Goal: Communication & Community: Ask a question

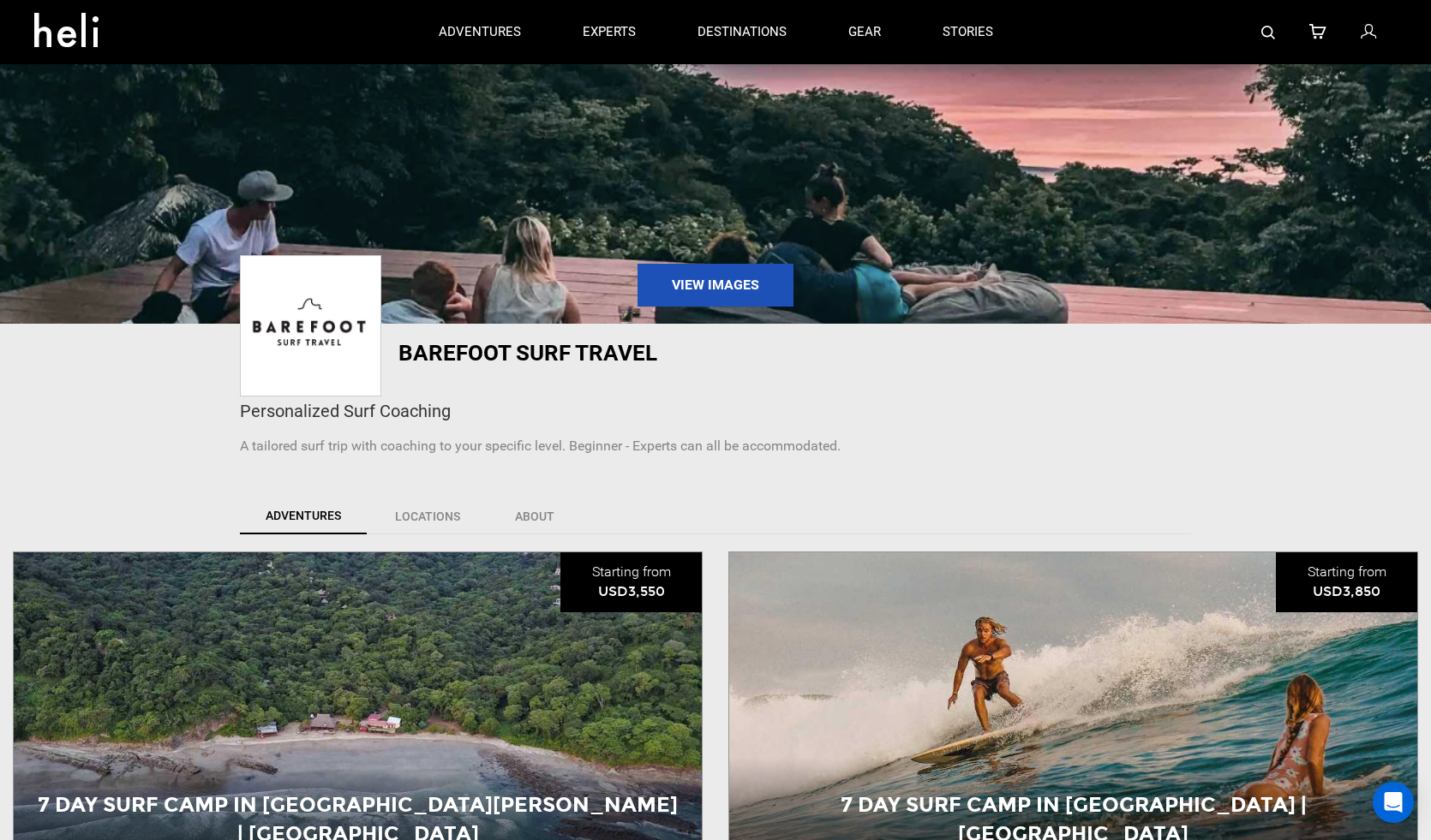
scroll to position [151, 0]
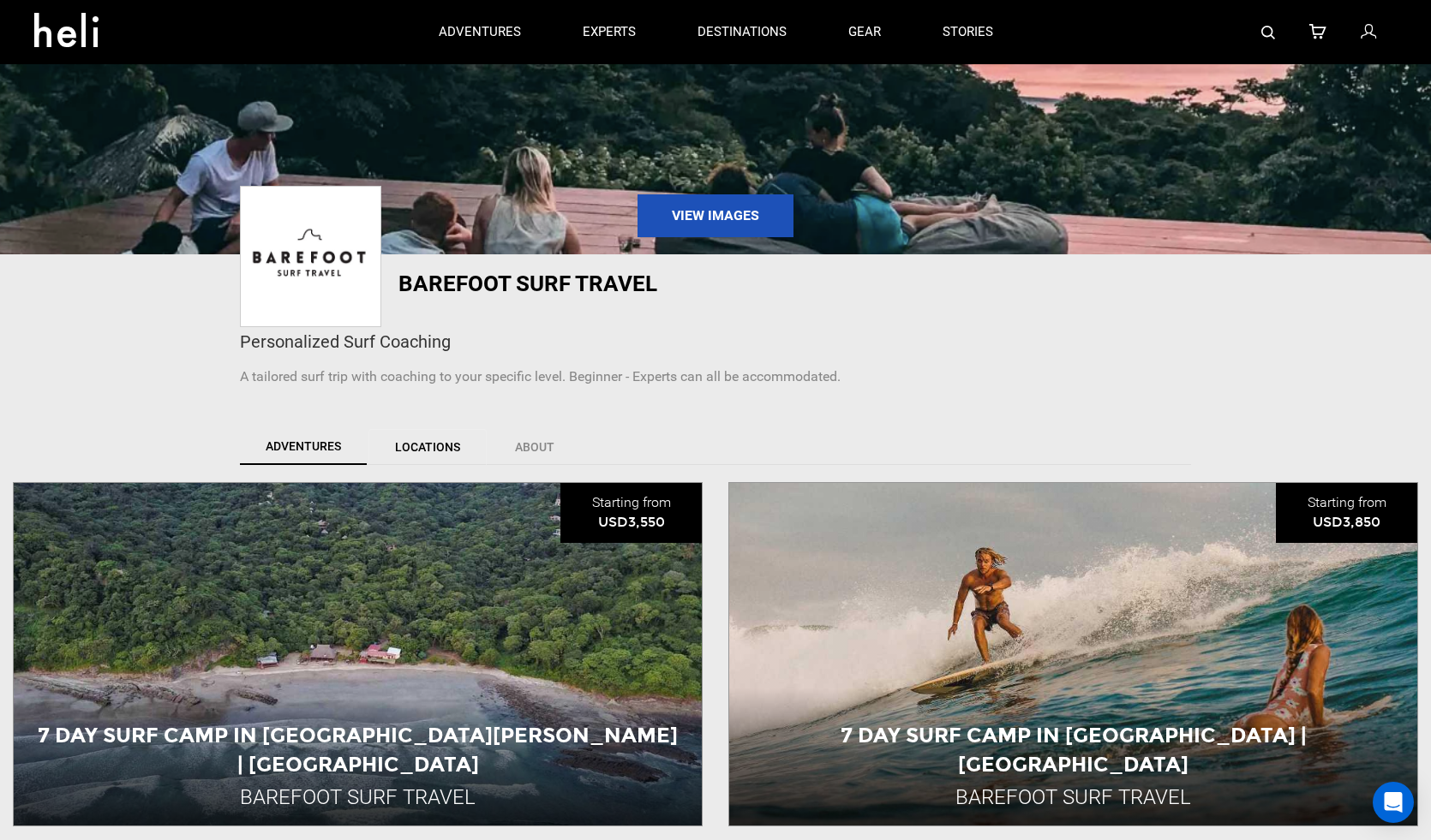
click at [430, 441] on link "Locations" at bounding box center [427, 447] width 118 height 36
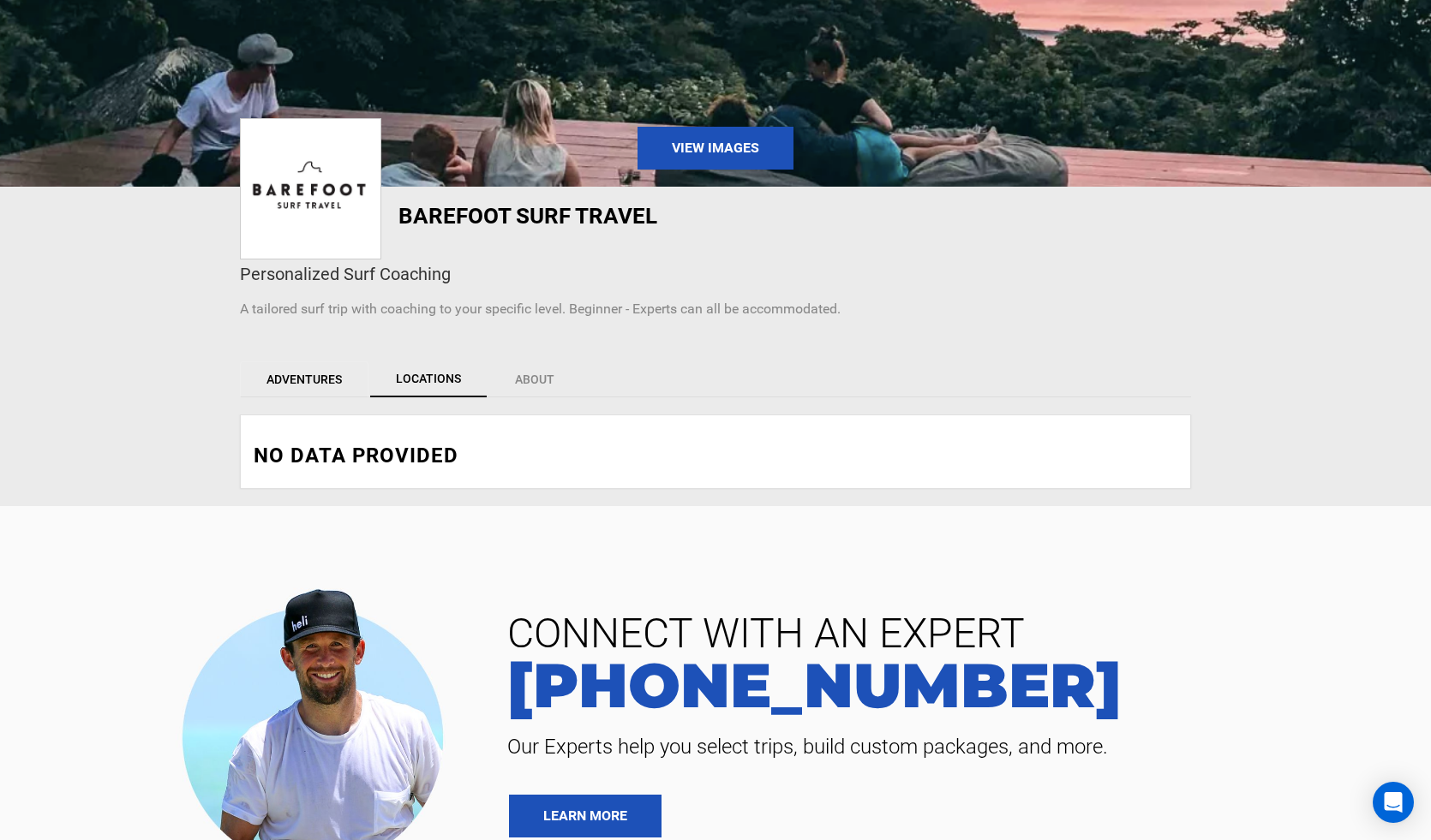
scroll to position [223, 0]
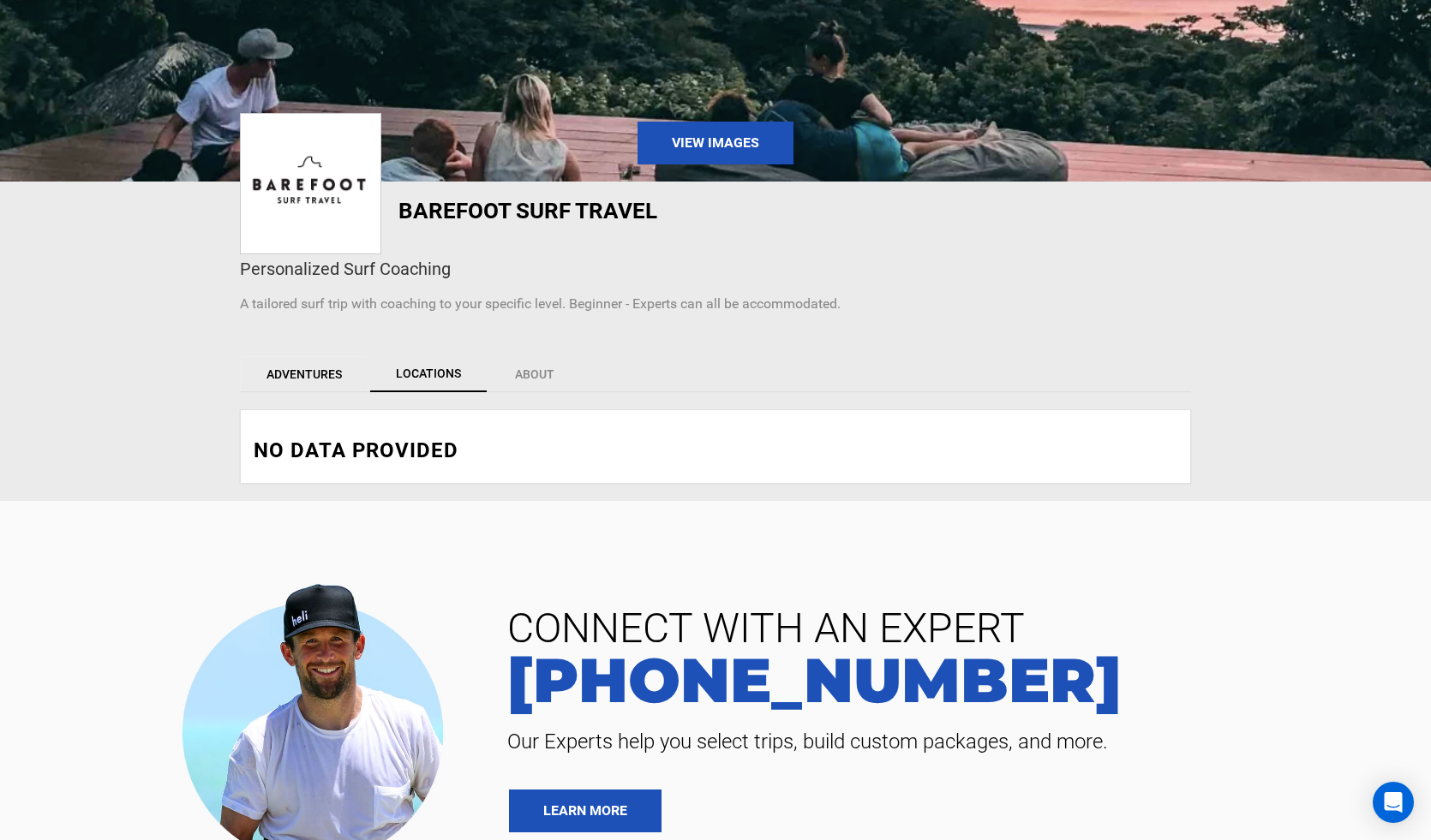
click at [319, 379] on link "Adventures" at bounding box center [303, 375] width 129 height 36
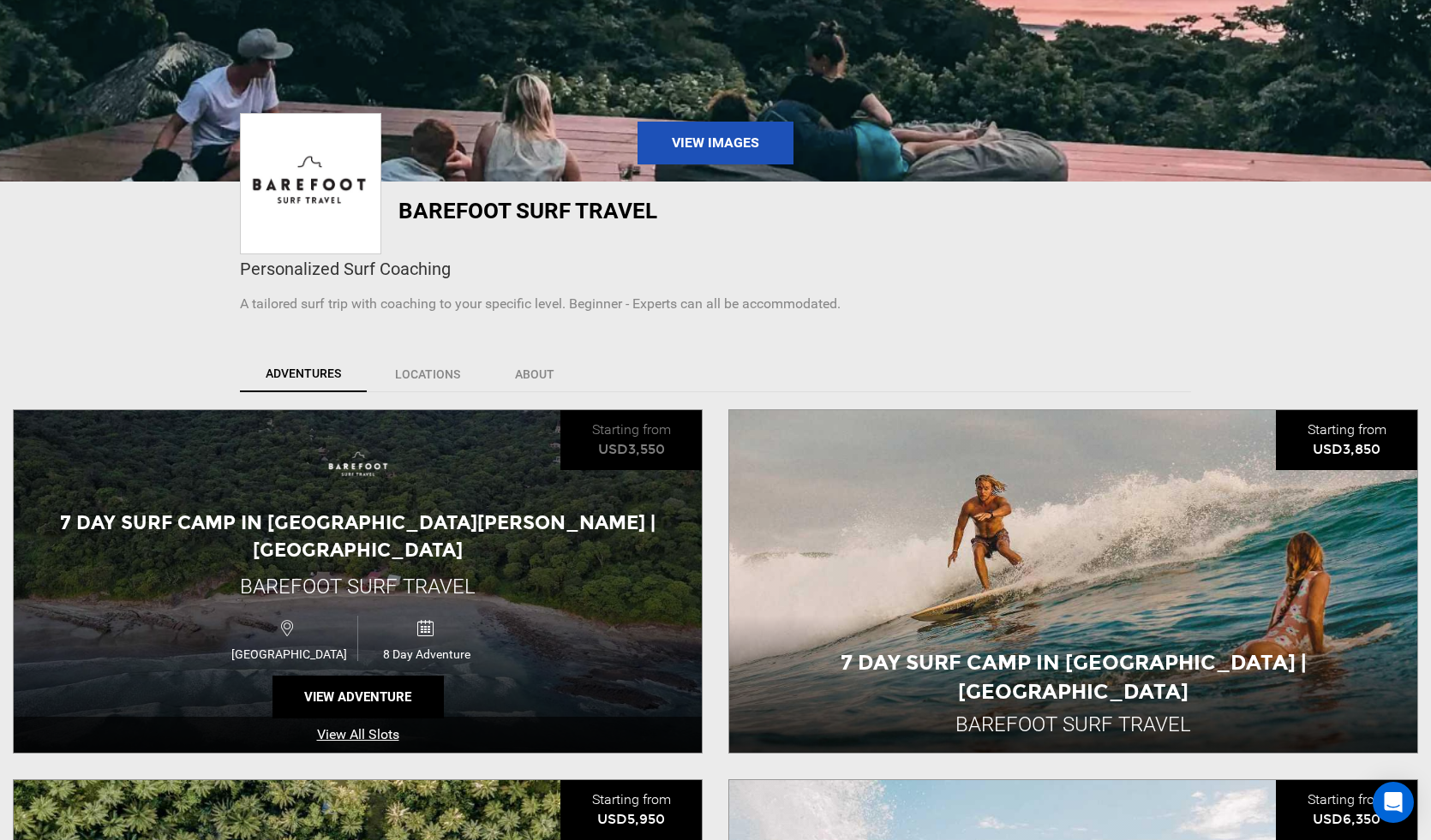
click at [354, 525] on span "7 Day Surf Camp in [GEOGRAPHIC_DATA][PERSON_NAME] | [GEOGRAPHIC_DATA]" at bounding box center [358, 536] width 595 height 50
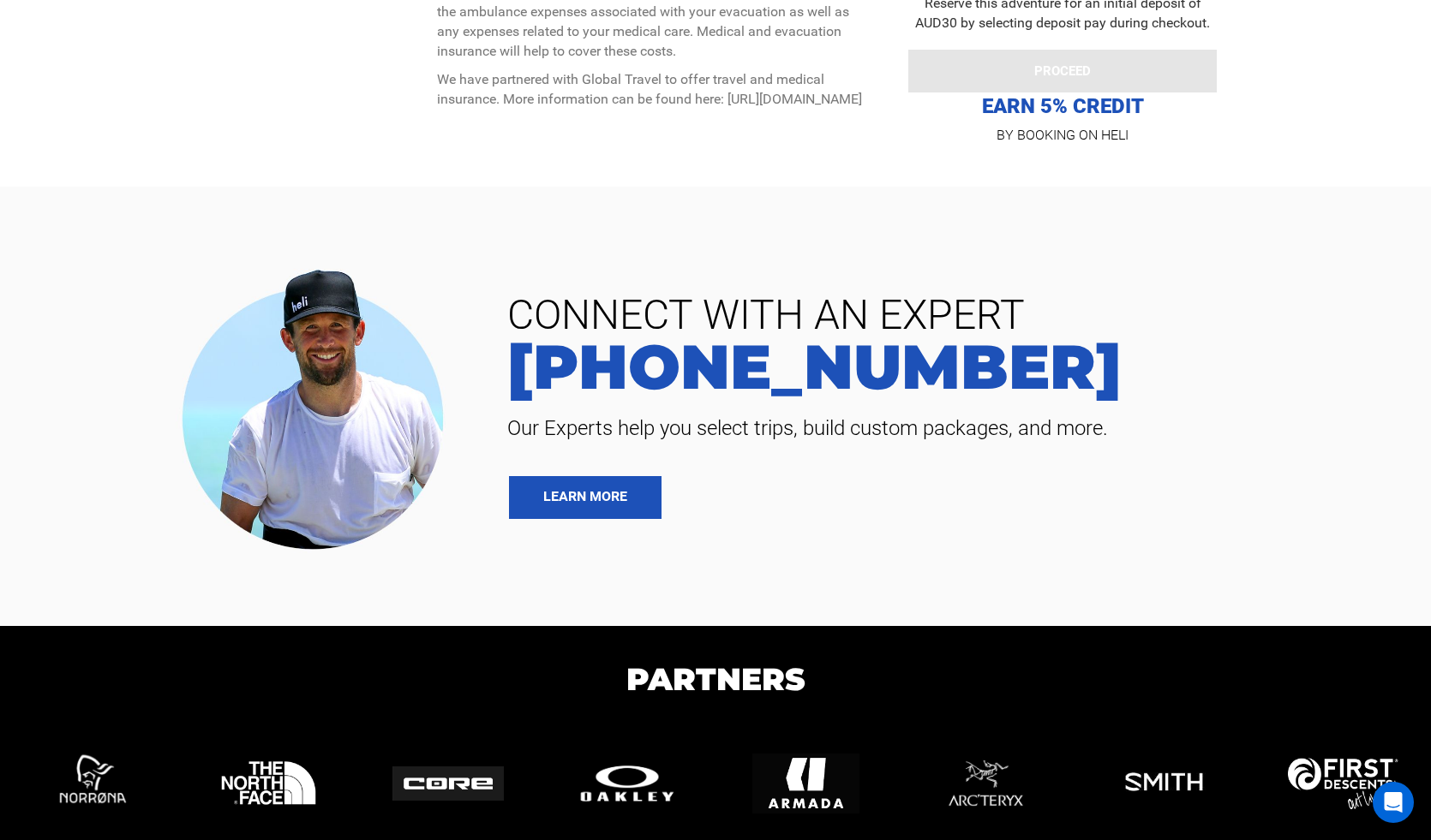
scroll to position [5732, 0]
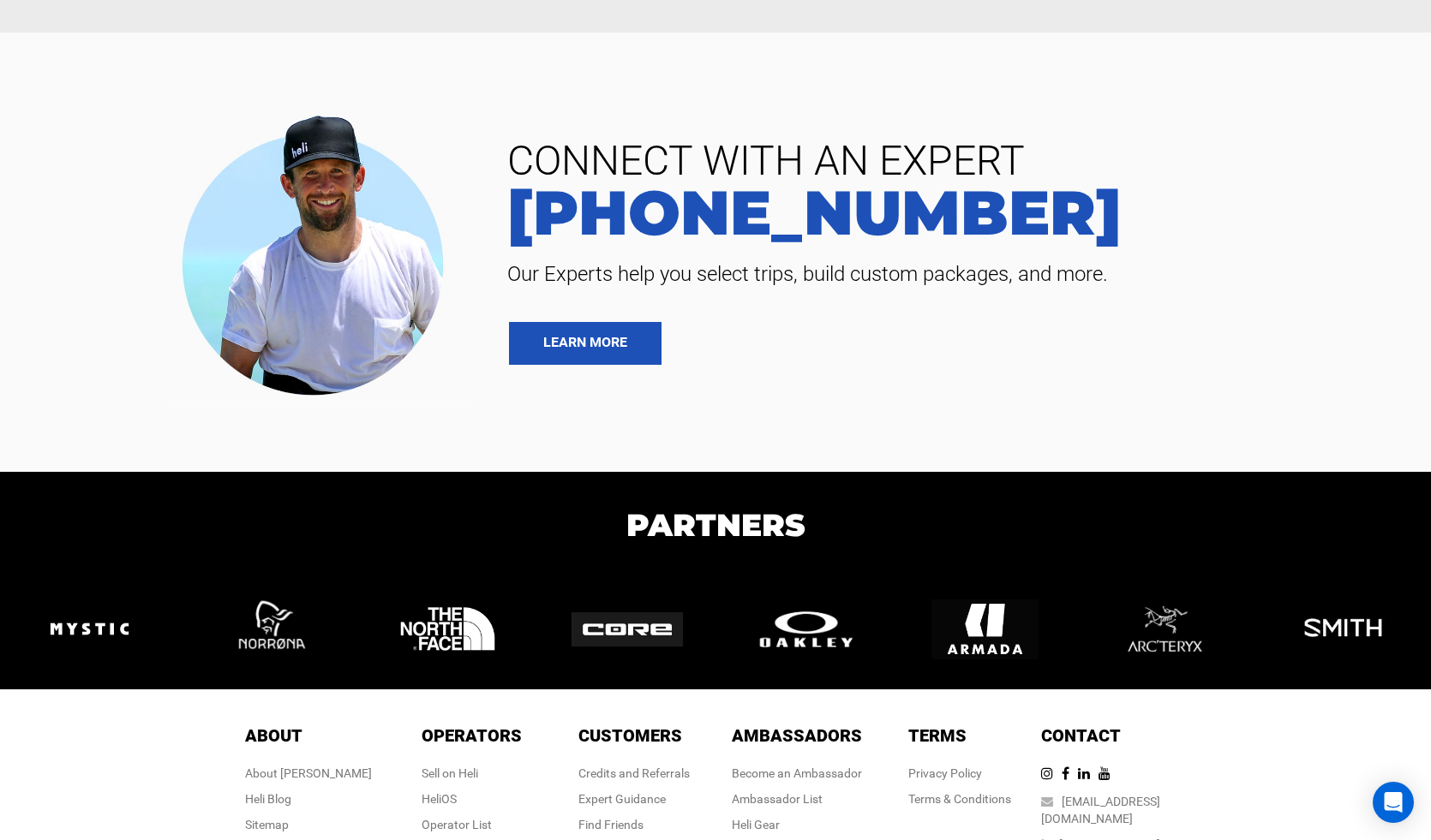
scroll to position [1495, 0]
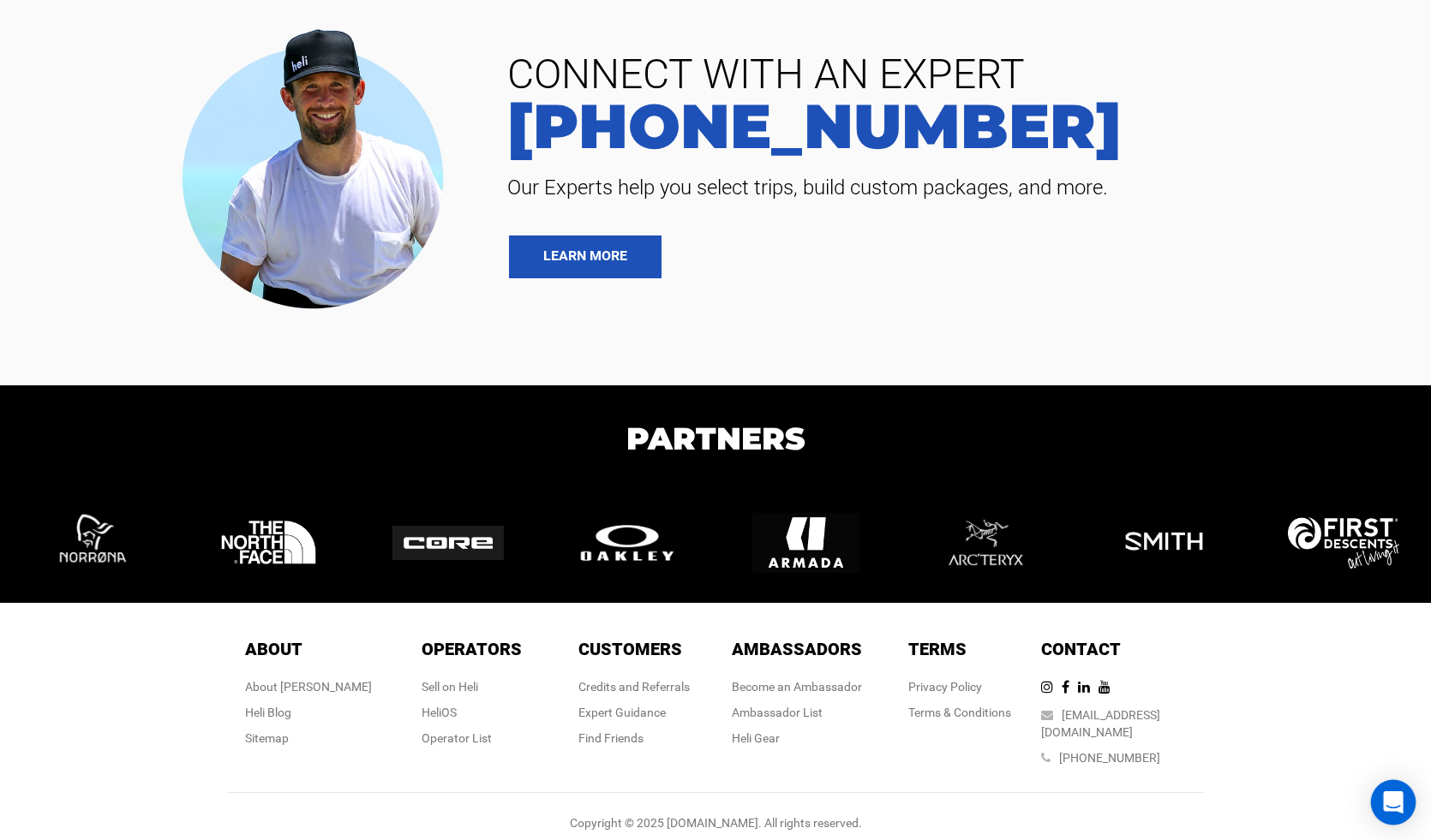
click at [1391, 793] on icon "Open Intercom Messenger" at bounding box center [1393, 802] width 22 height 22
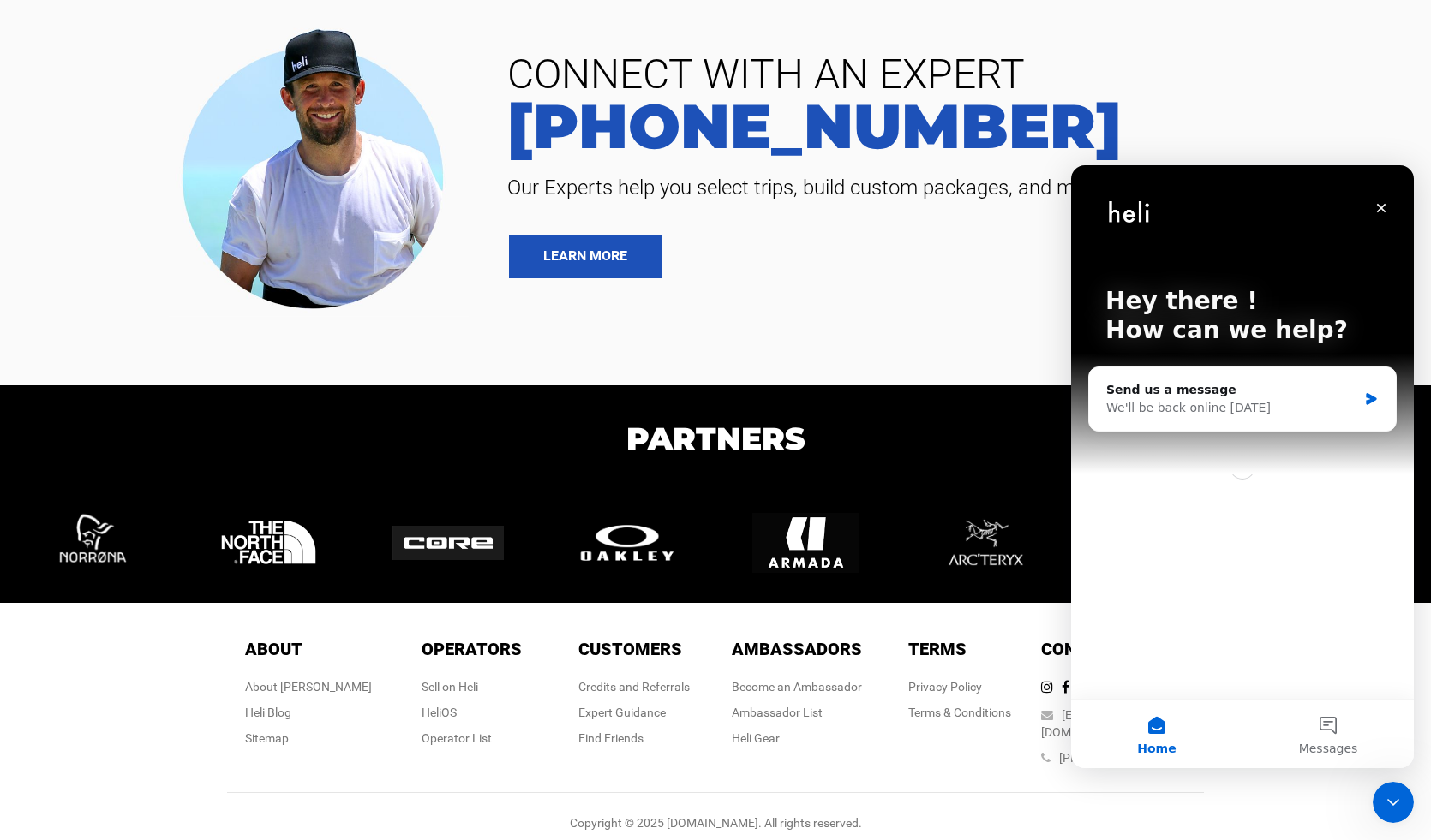
scroll to position [0, 0]
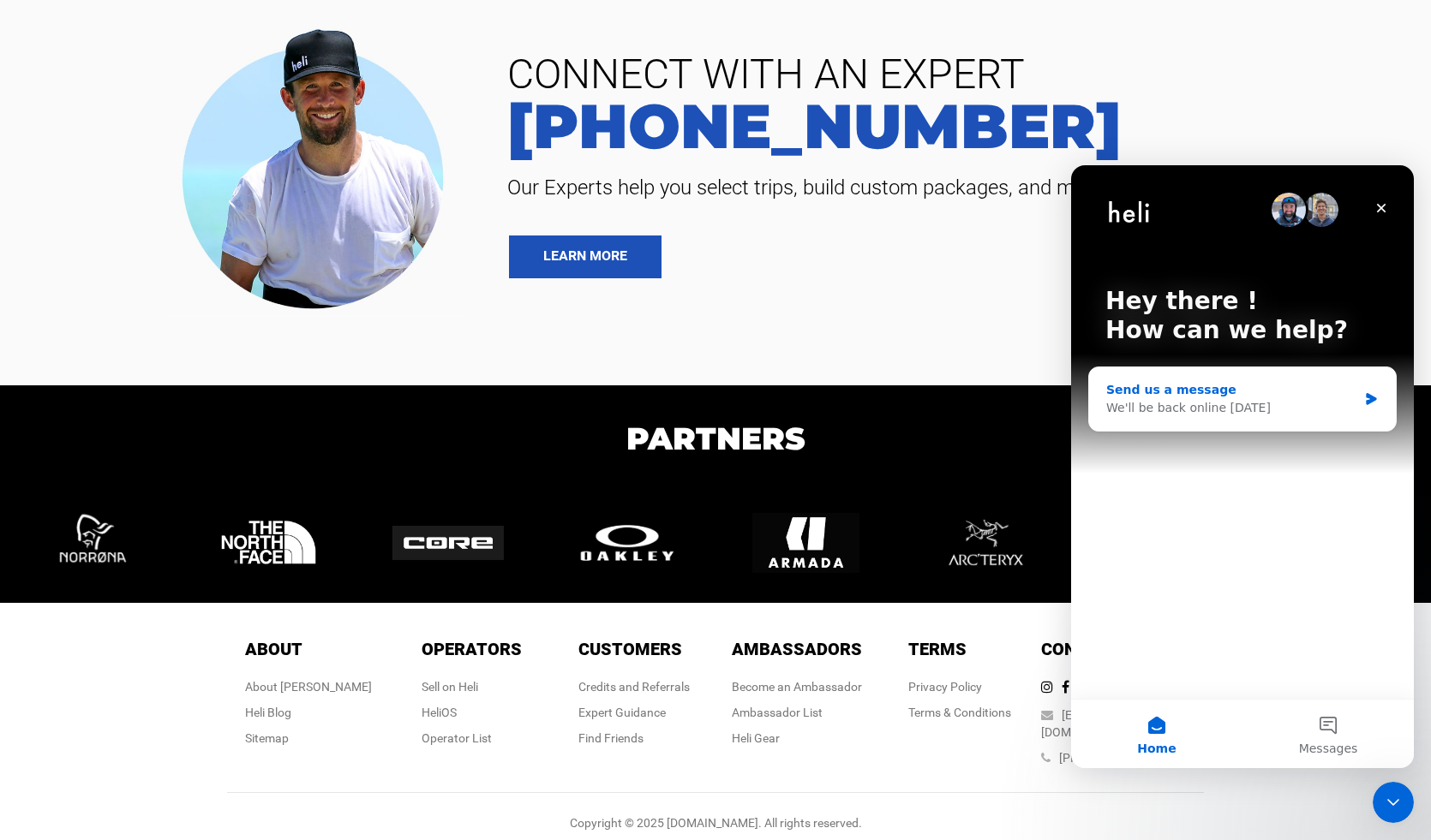
click at [1274, 399] on div "Send us a message" at bounding box center [1232, 390] width 251 height 18
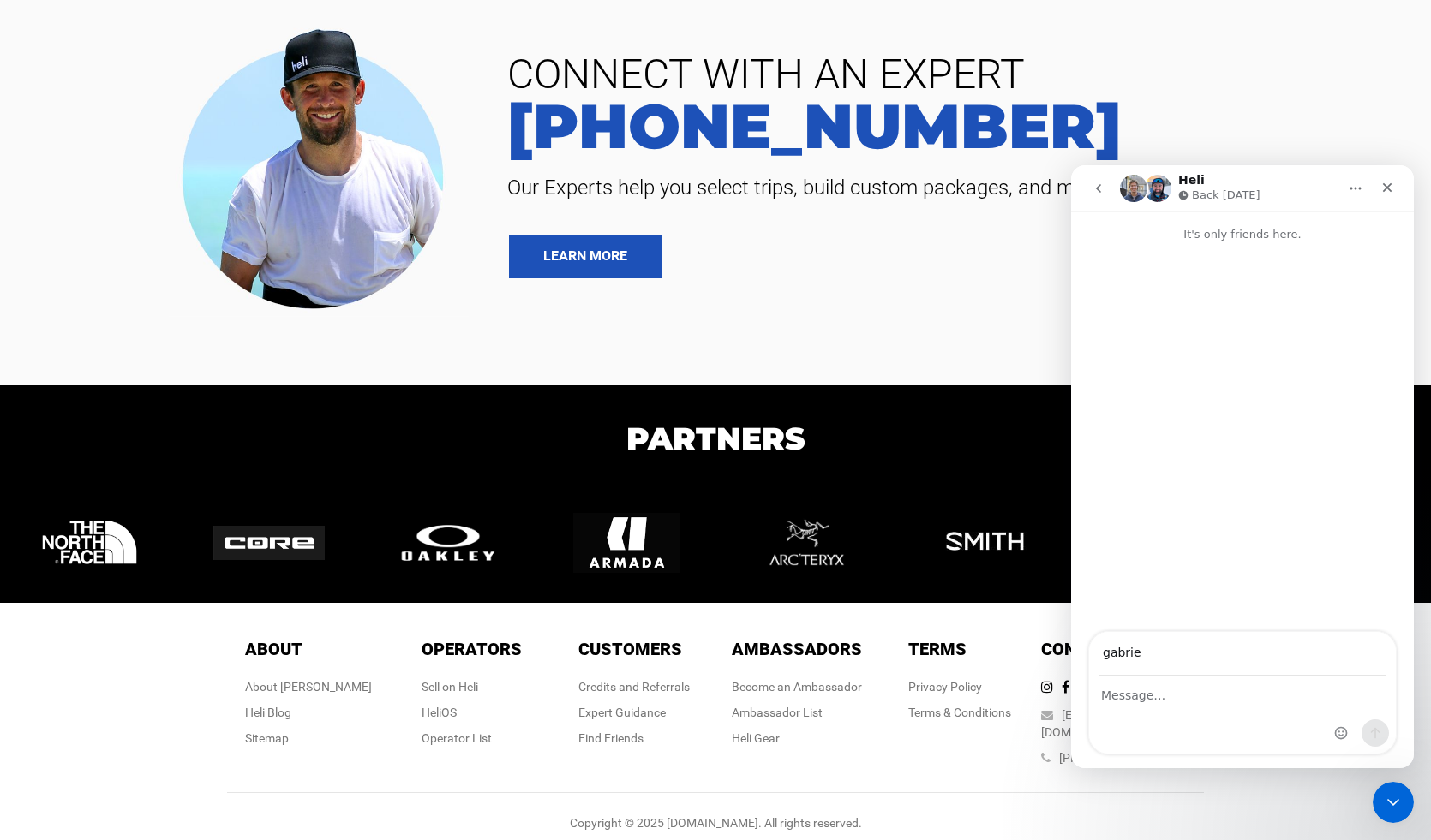
type input "gabriel@barefootsurftravel.com"
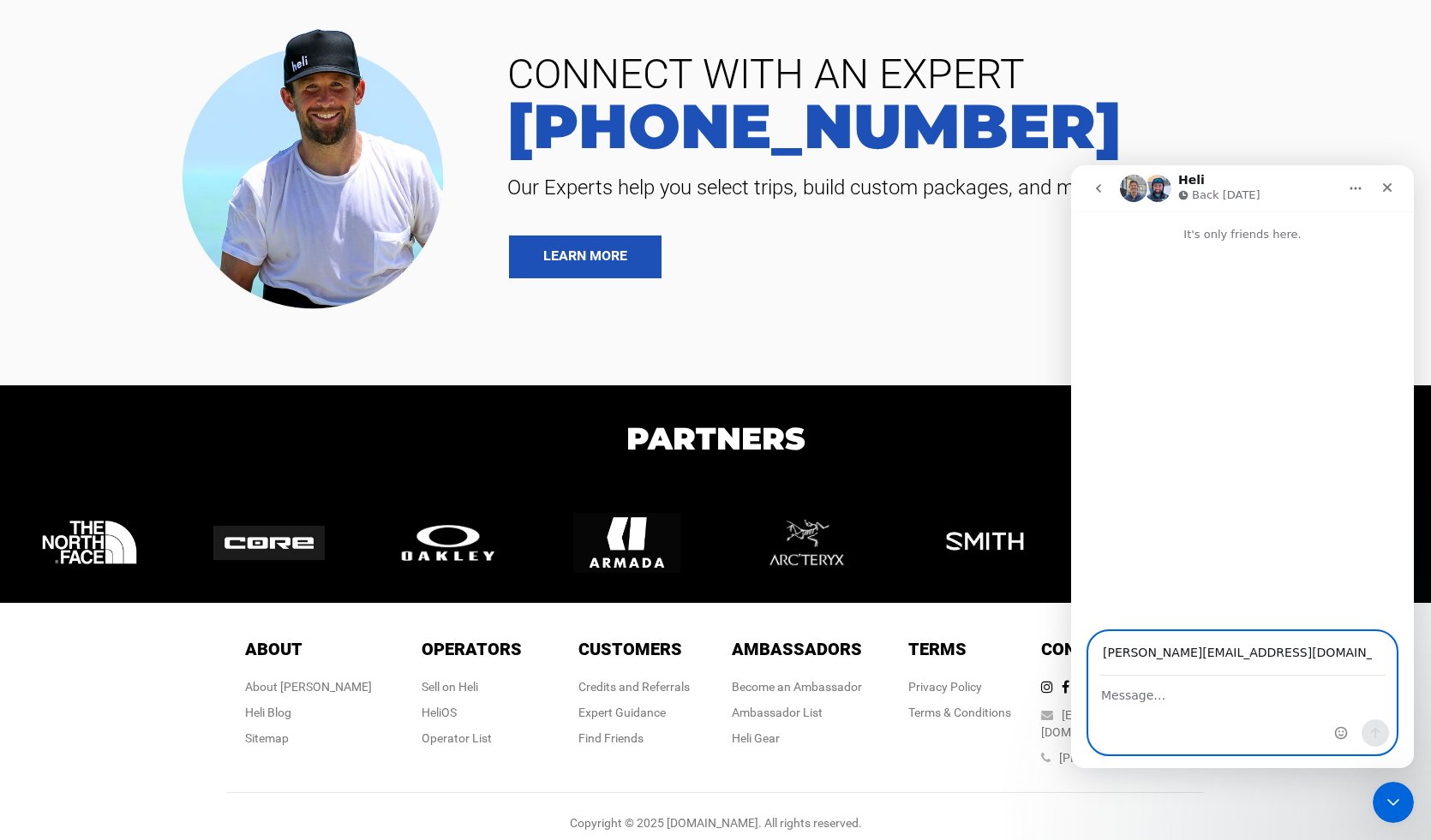
click at [1175, 703] on textarea "Message…" at bounding box center [1243, 691] width 307 height 30
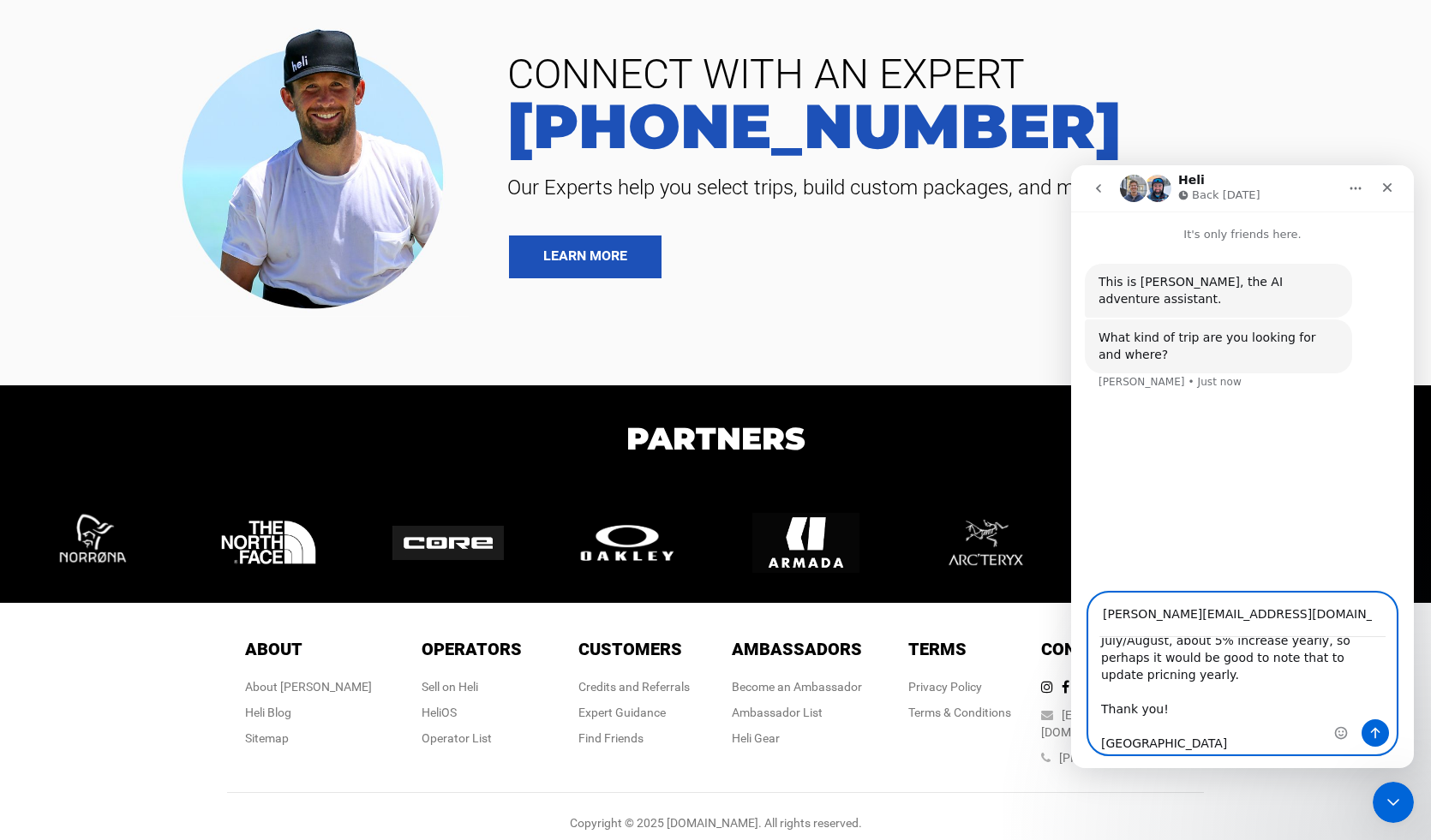
scroll to position [201, 0]
click at [1115, 724] on textarea "hey guys, We just rebuilt our website (Barefootsurftravel.com). There are some …" at bounding box center [1243, 695] width 307 height 115
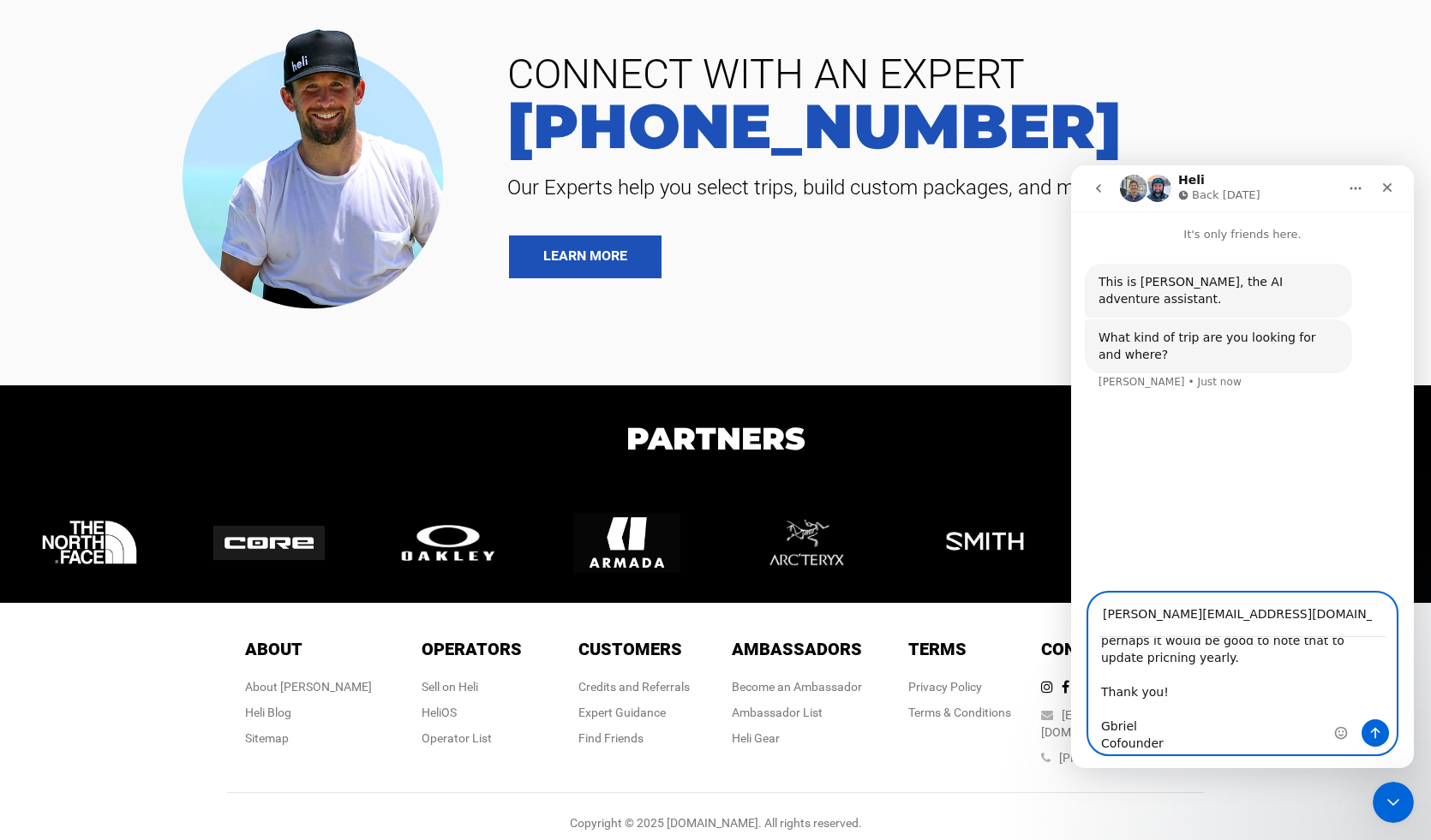
type textarea "hey guys, We just rebuilt our website (Barefootsurftravel.com). There are some …"
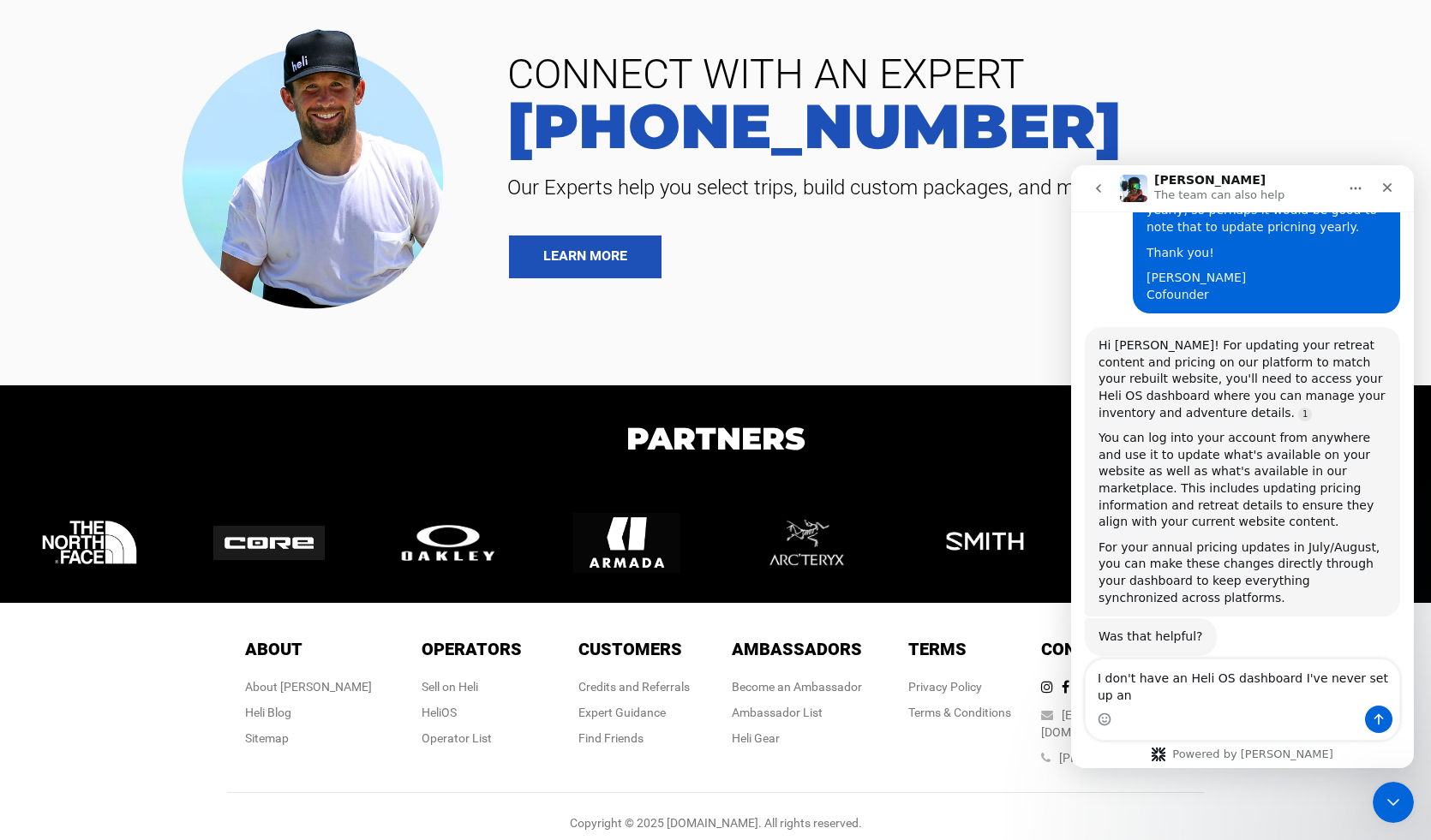
scroll to position [347, 0]
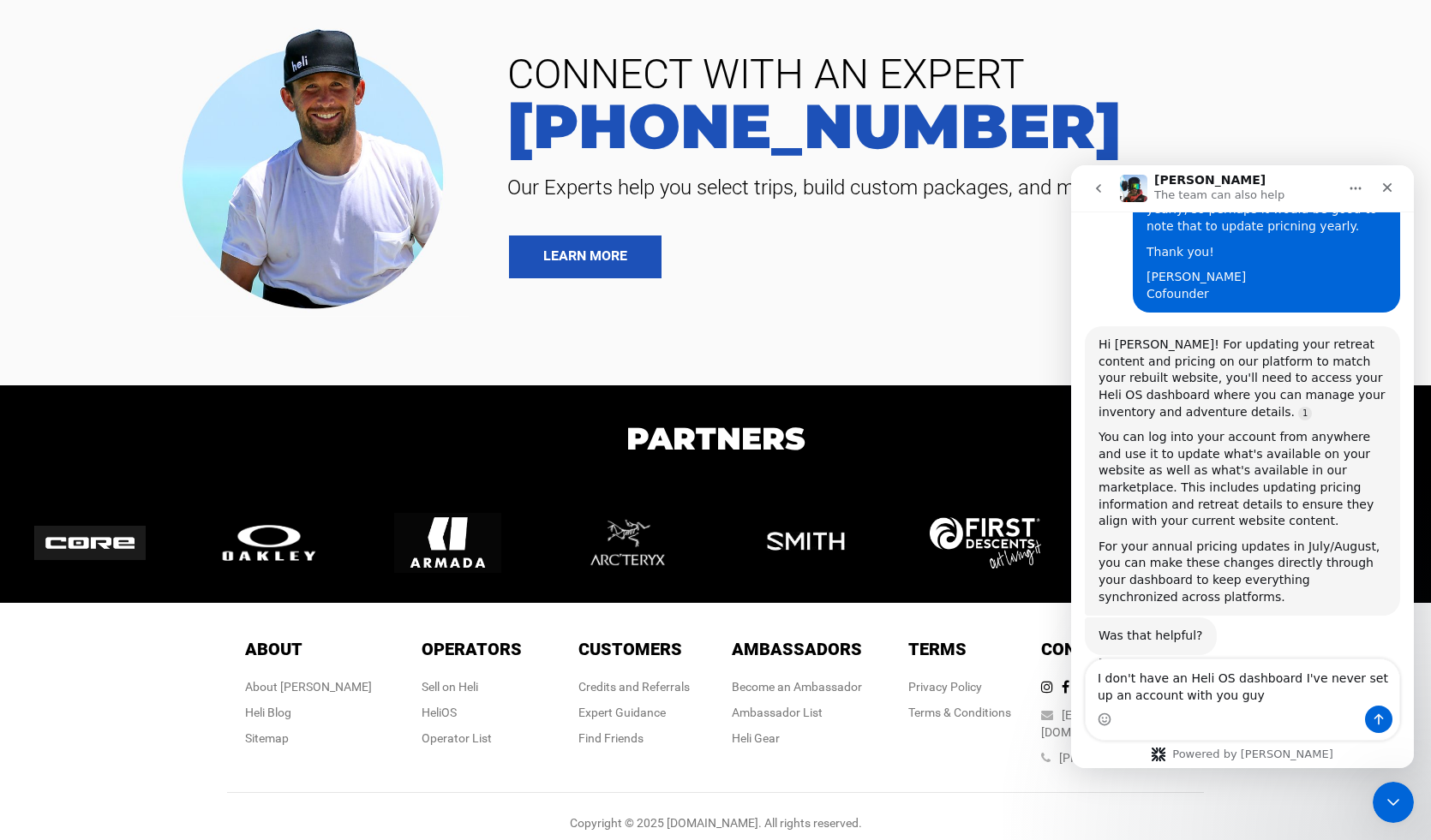
type textarea "I don't have an Heli OS dashboard I've never set up an account with you guys"
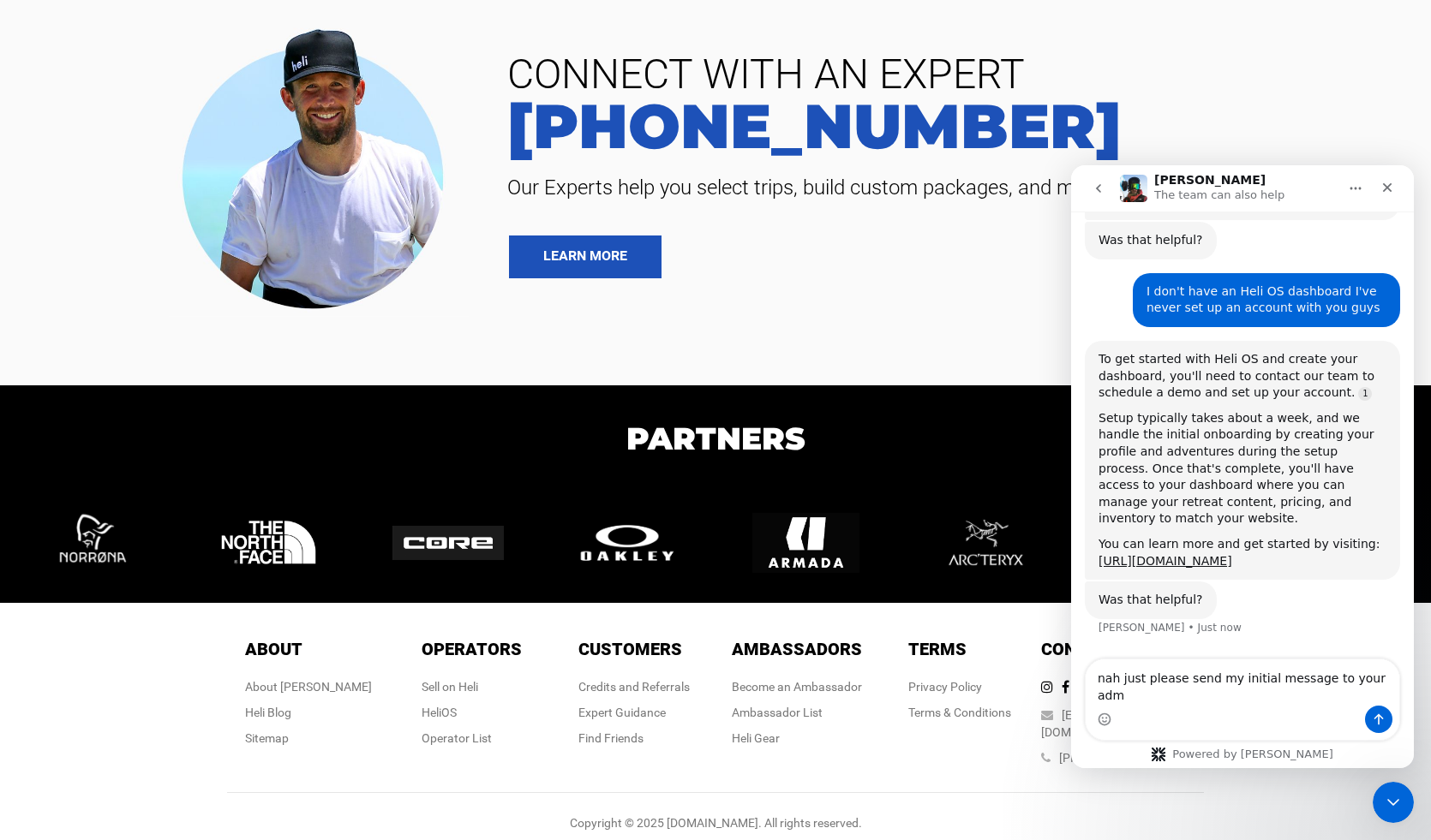
scroll to position [760, 0]
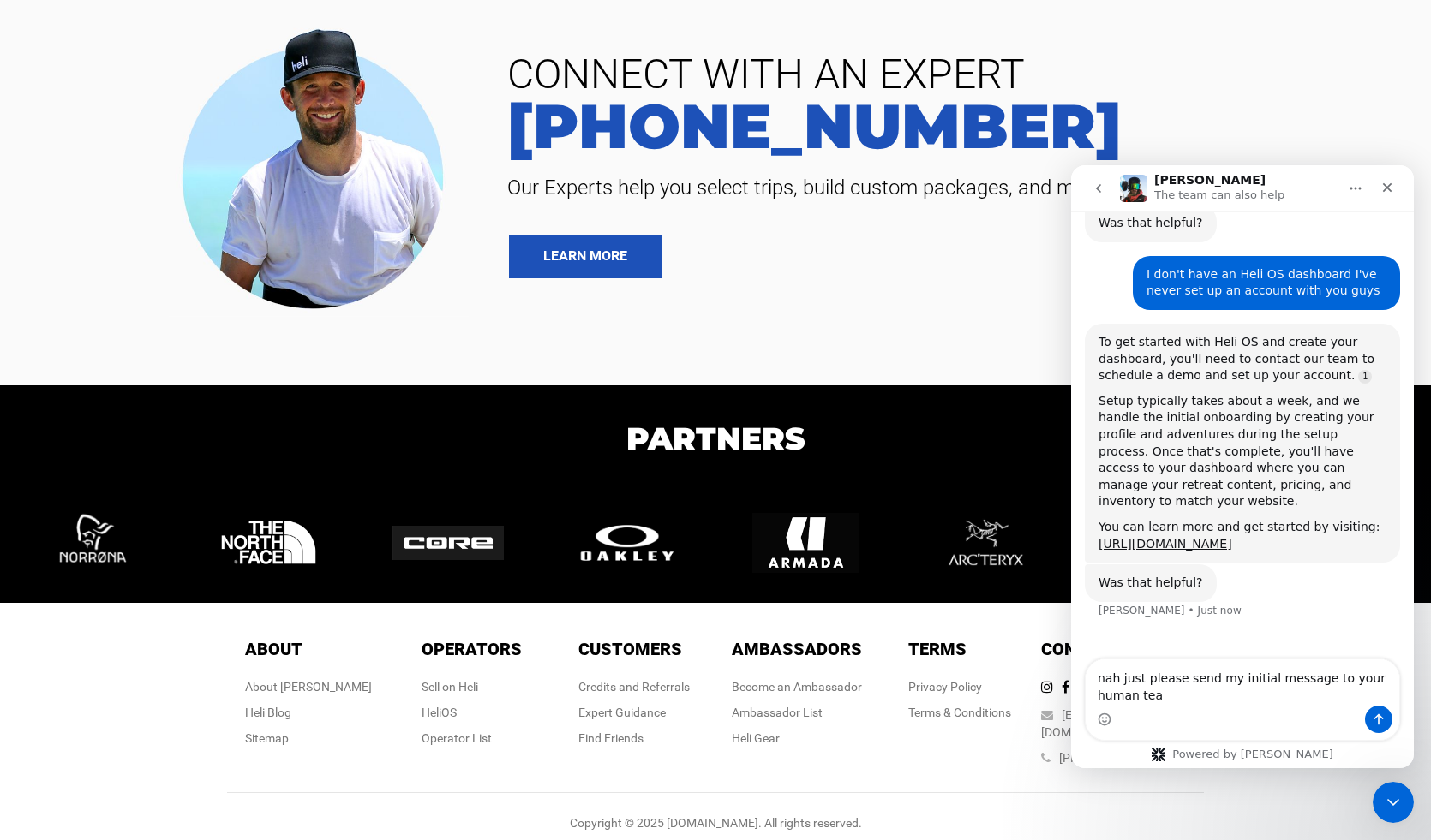
type textarea "nah just please send my initial message to your human team"
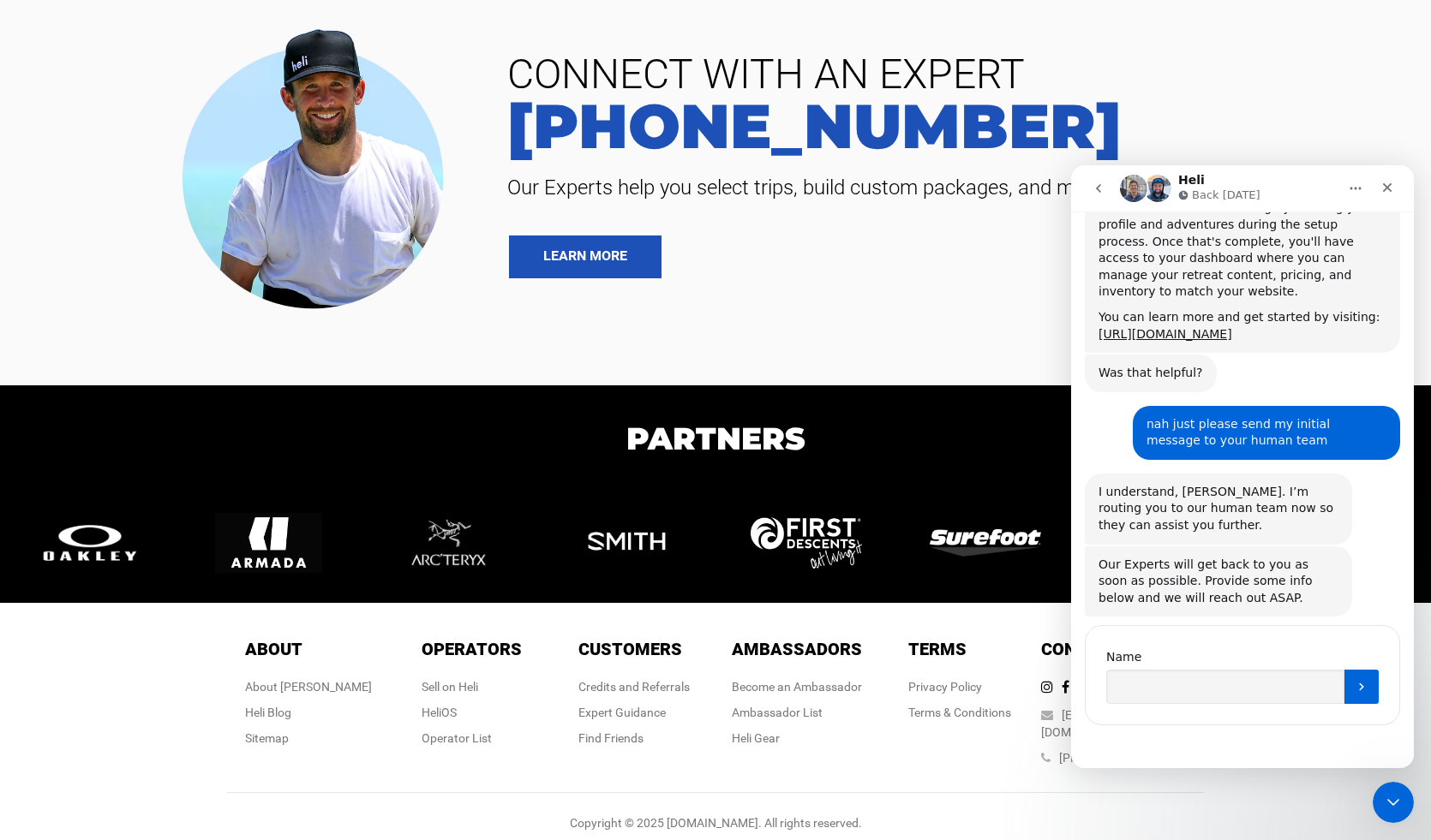
scroll to position [0, 0]
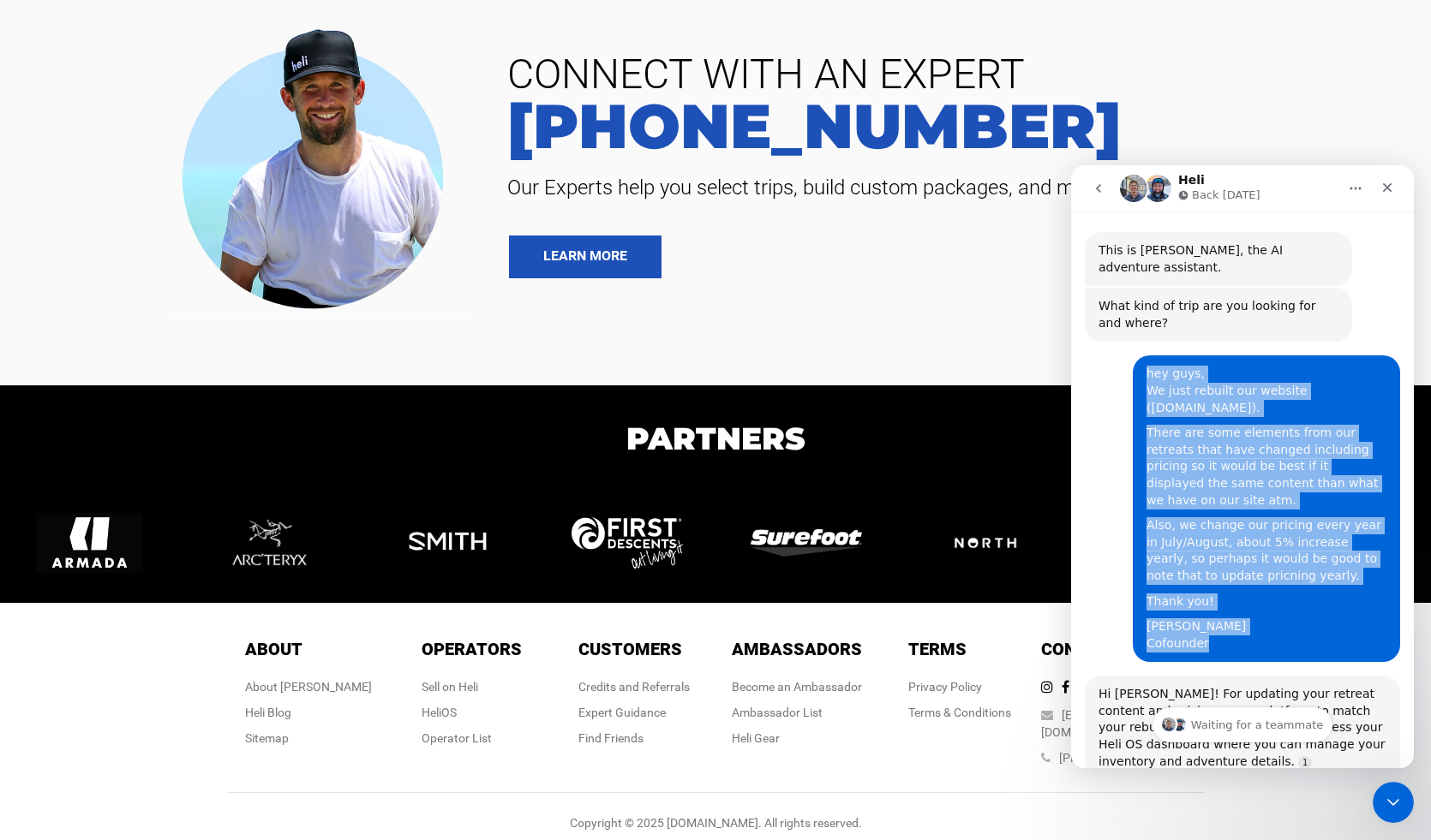
drag, startPoint x: 1204, startPoint y: 609, endPoint x: 1150, endPoint y: 341, distance: 273.4
click at [1150, 356] on div "hey guys, We just rebuilt our website (Barefootsurftravel.com). There are some …" at bounding box center [1266, 509] width 267 height 307
copy div "hey guys, We just rebuilt our website (Barefootsurftravel.com). There are some …"
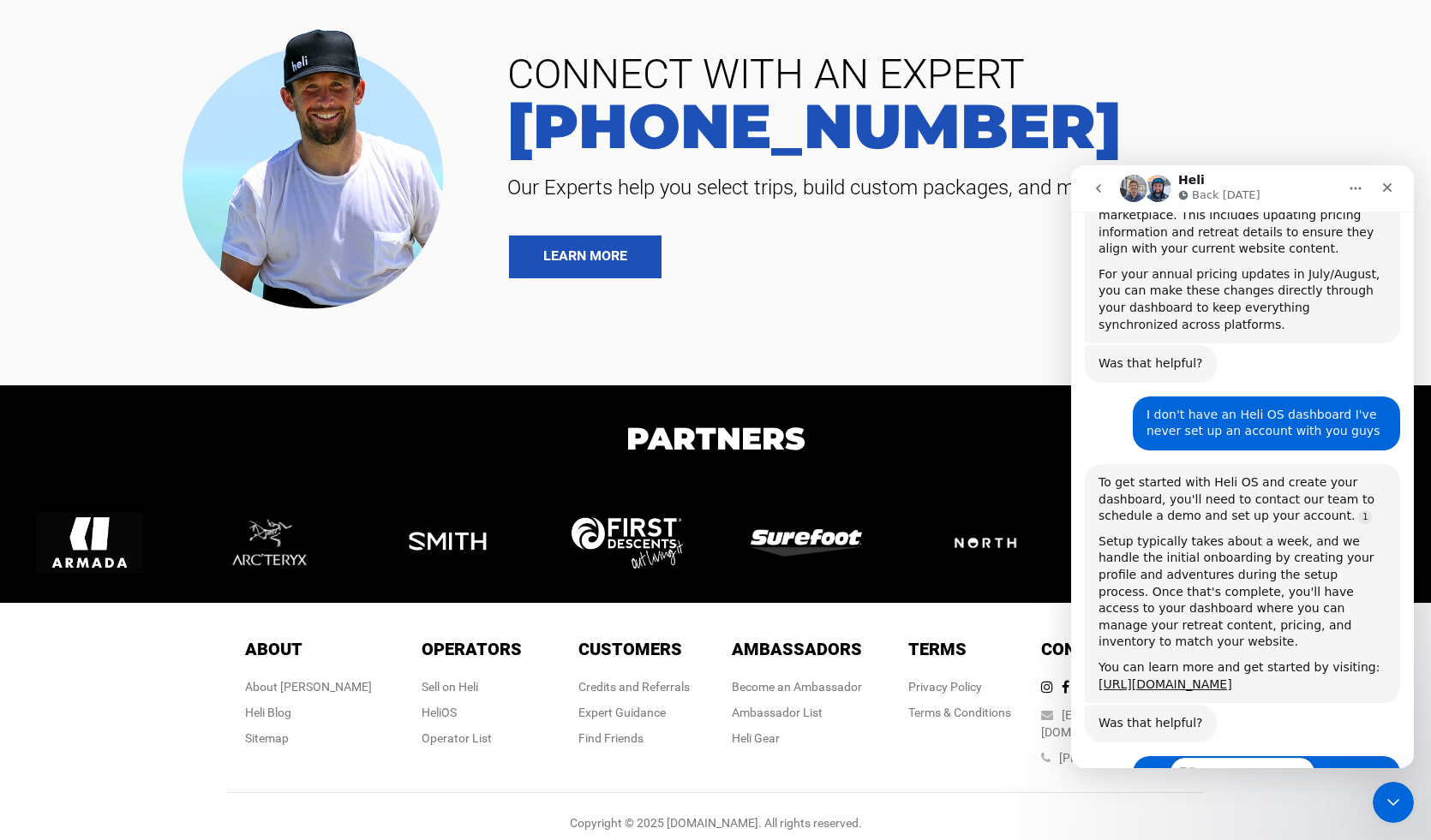
scroll to position [972, 0]
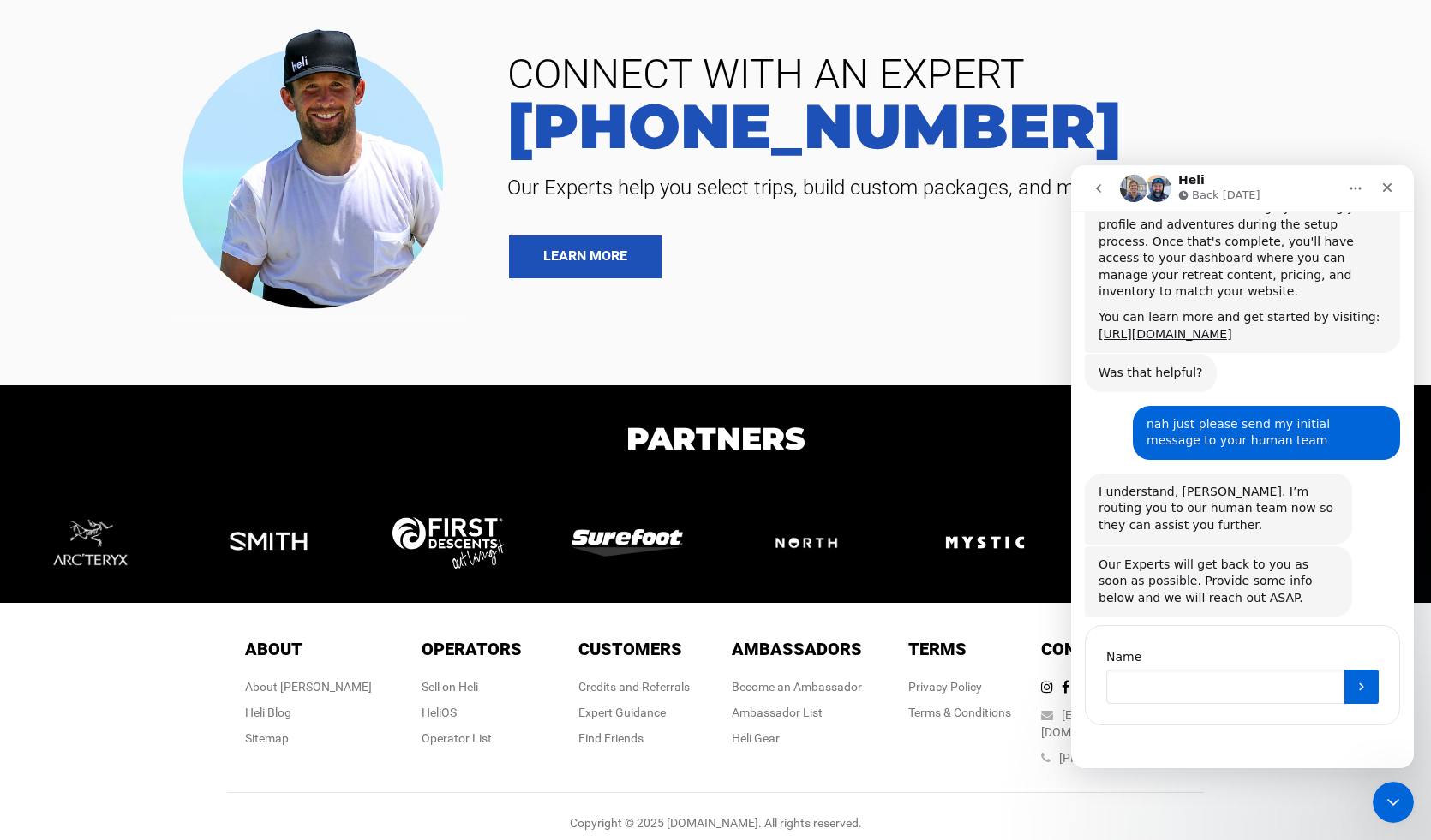
click at [1132, 669] on input "Name" at bounding box center [1226, 686] width 238 height 34
type input "Gabriel"
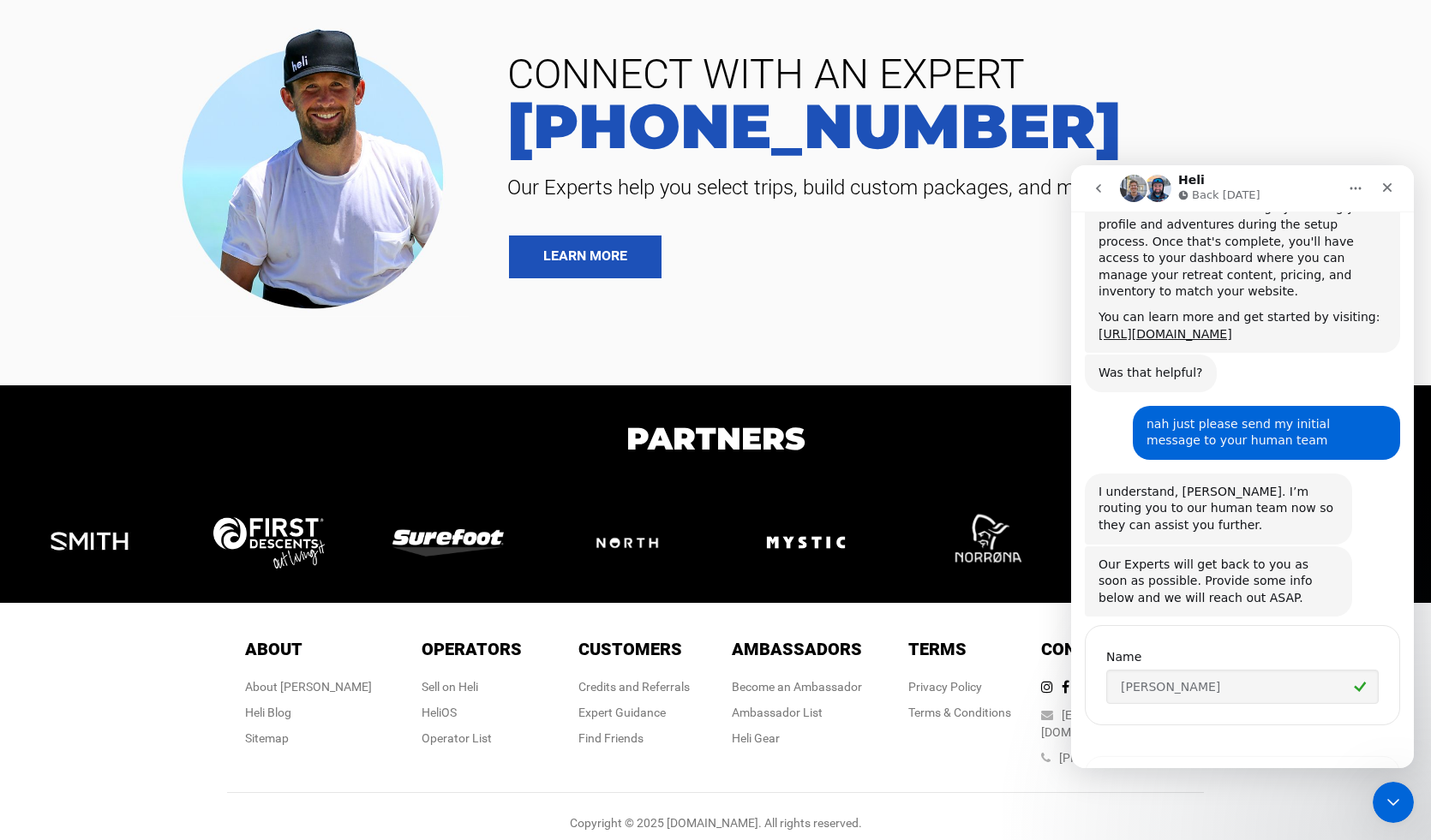
scroll to position [1210, 0]
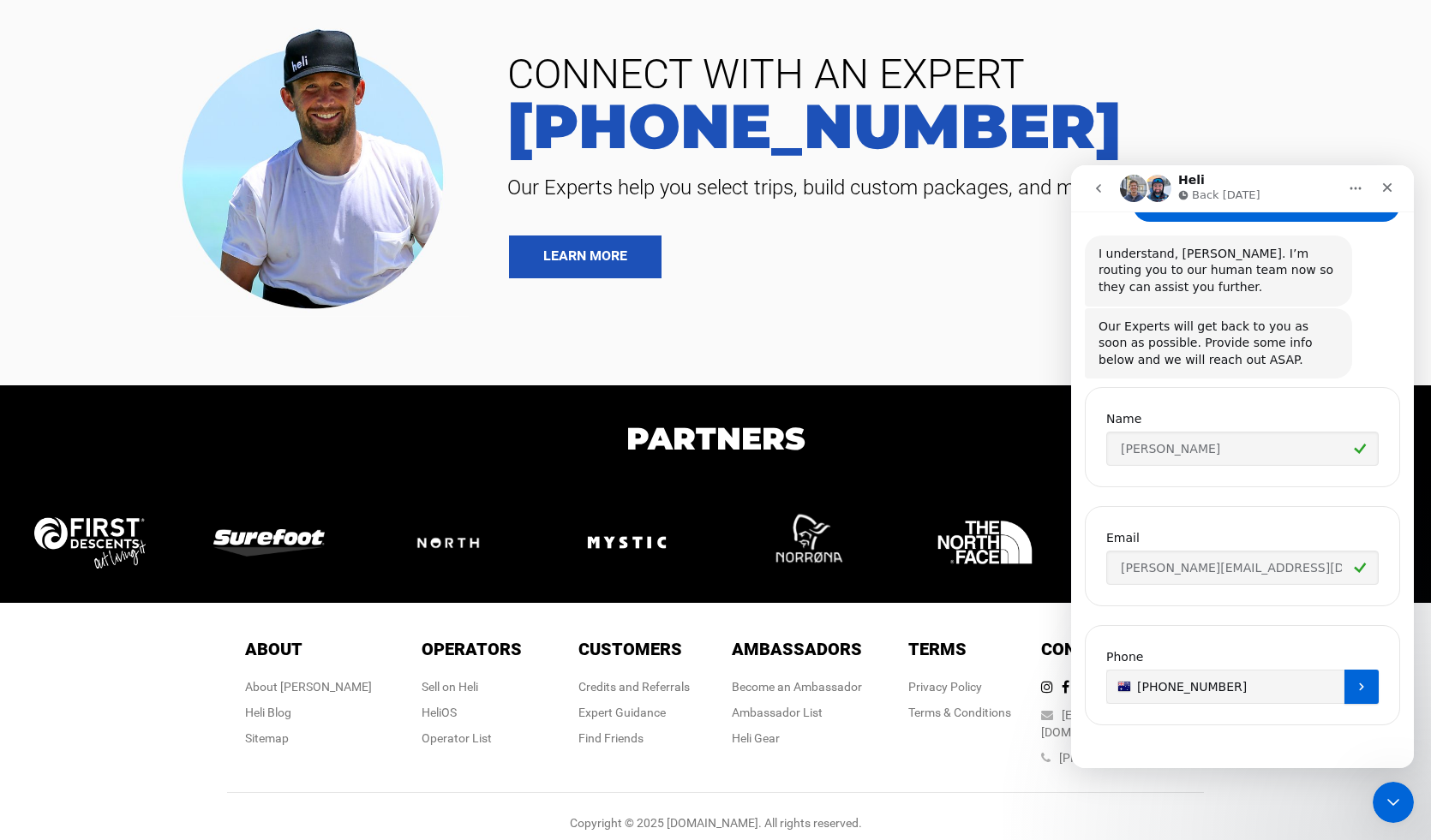
type input "+61 459384139"
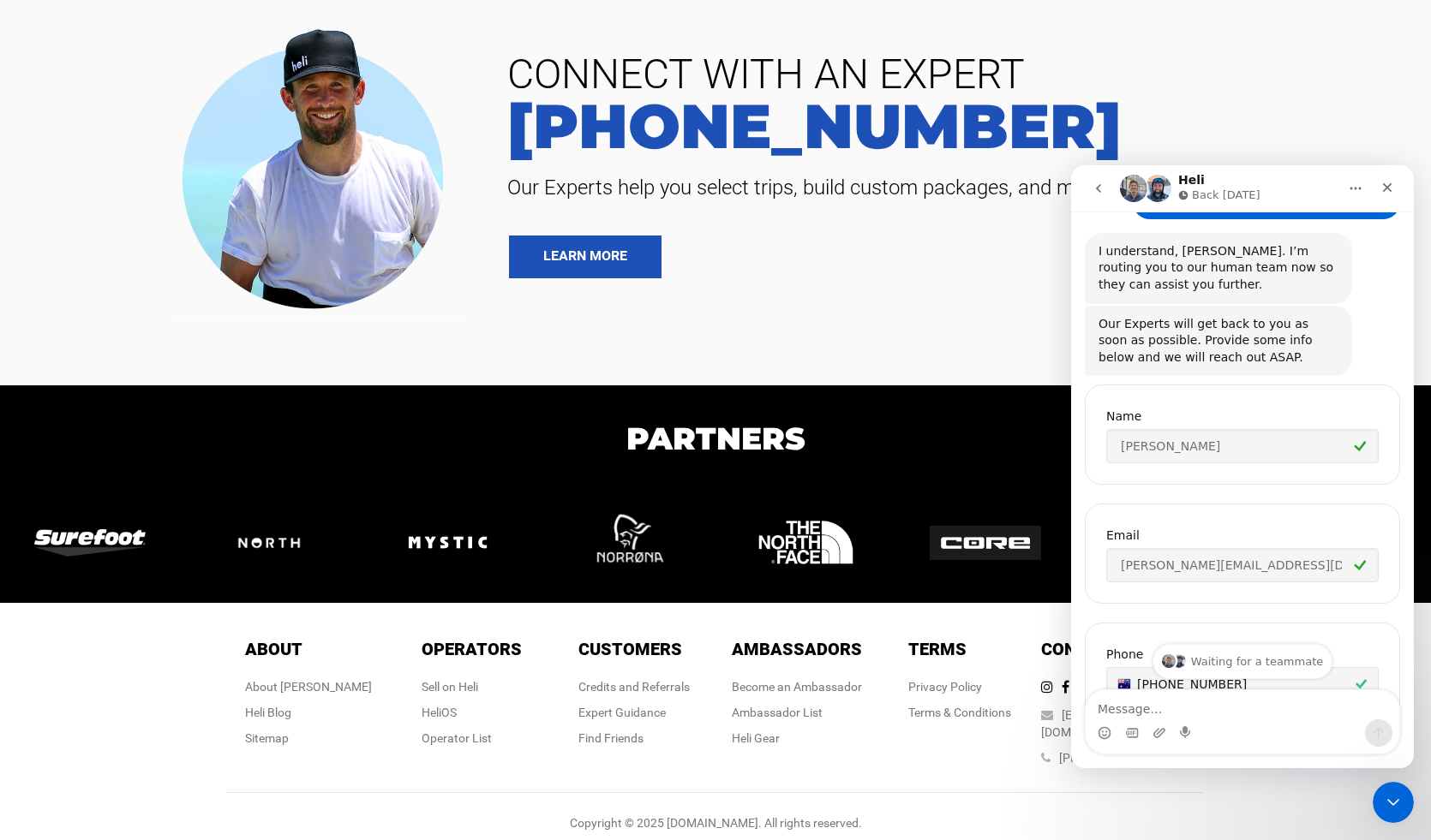
scroll to position [1345, 0]
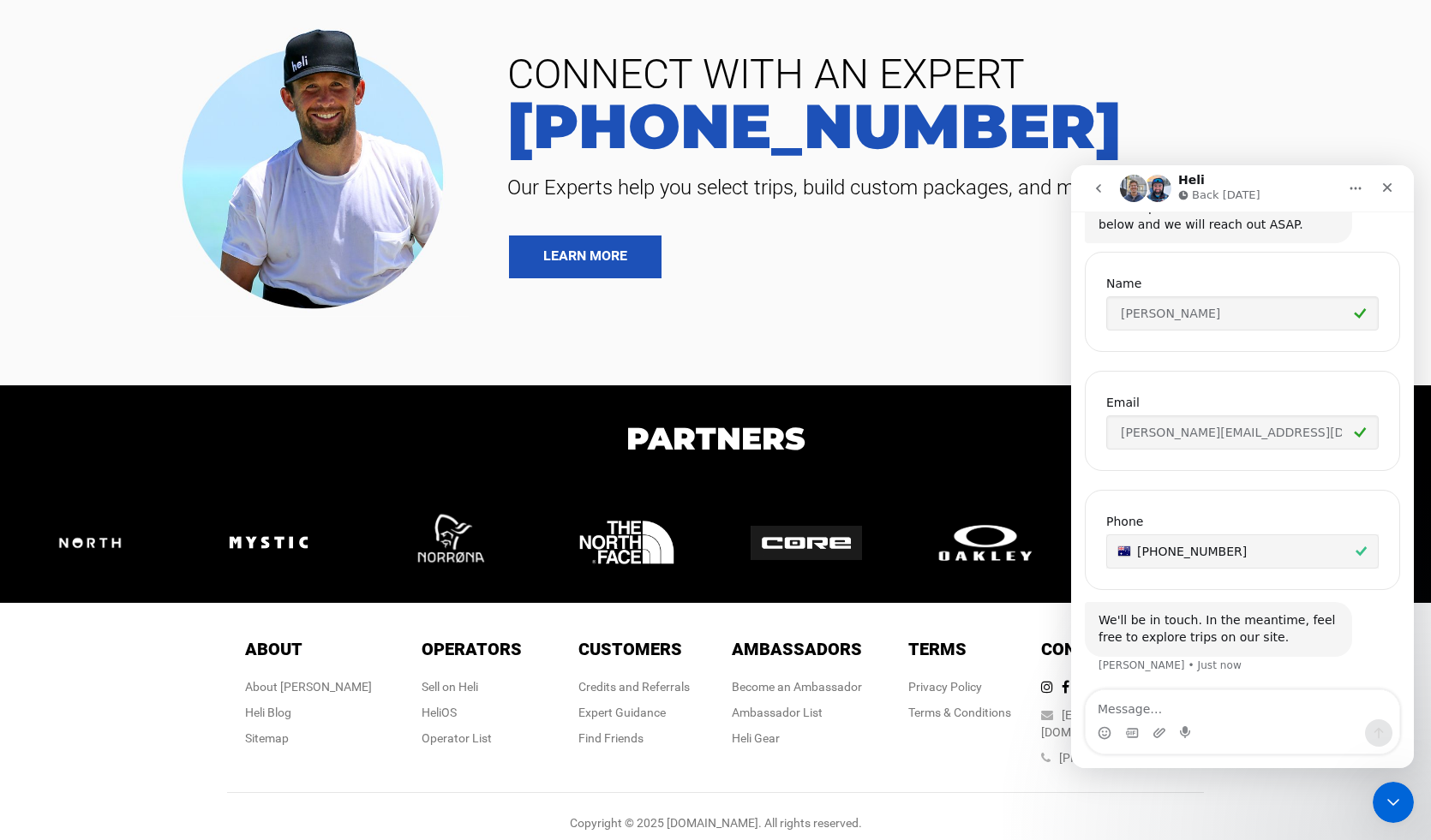
click at [1203, 714] on textarea "Message…" at bounding box center [1242, 705] width 314 height 30
type textarea "hey guys, We just rebuilt our website (Barefootsurftravel.com). There are some …"
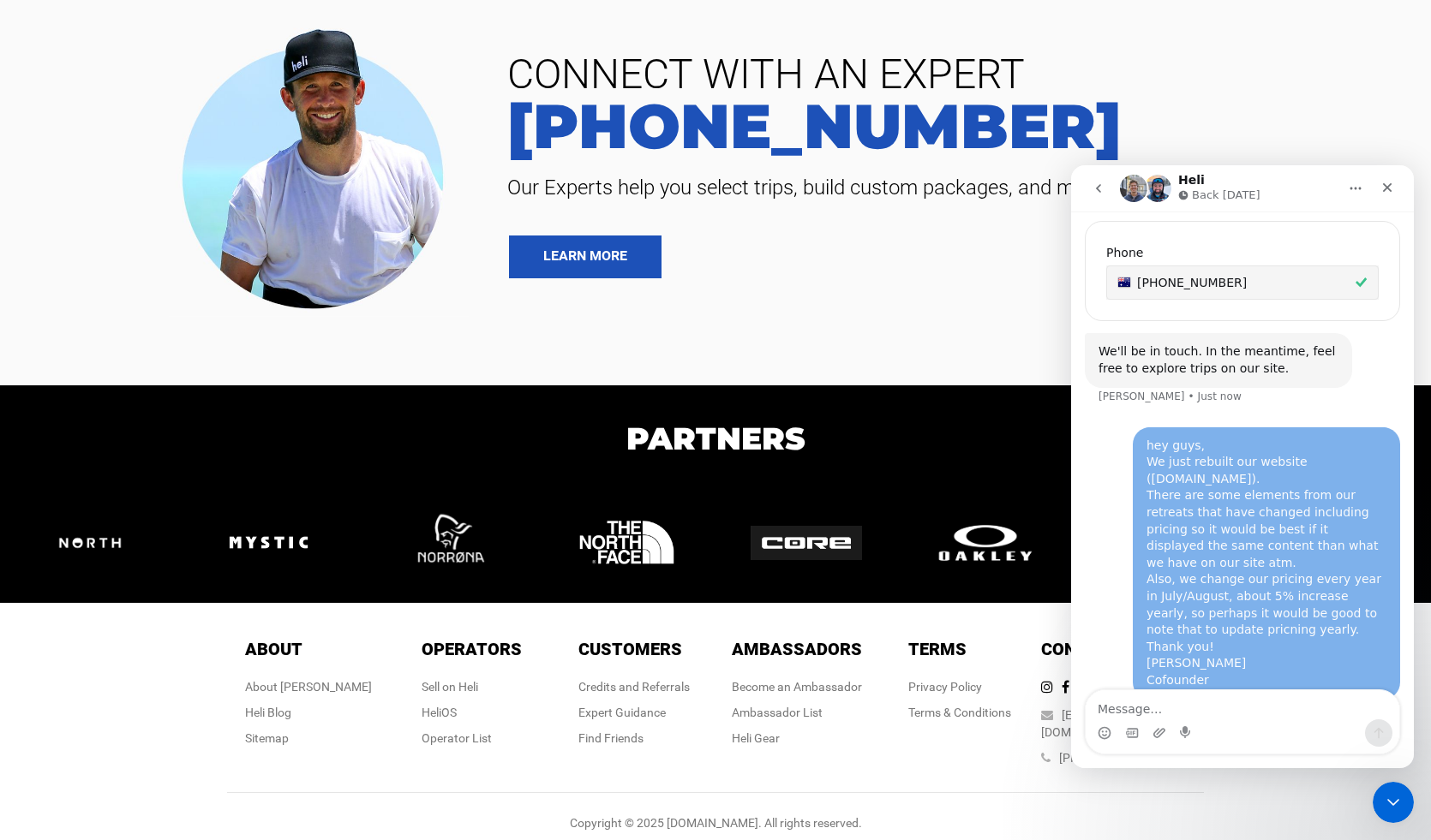
scroll to position [0, 0]
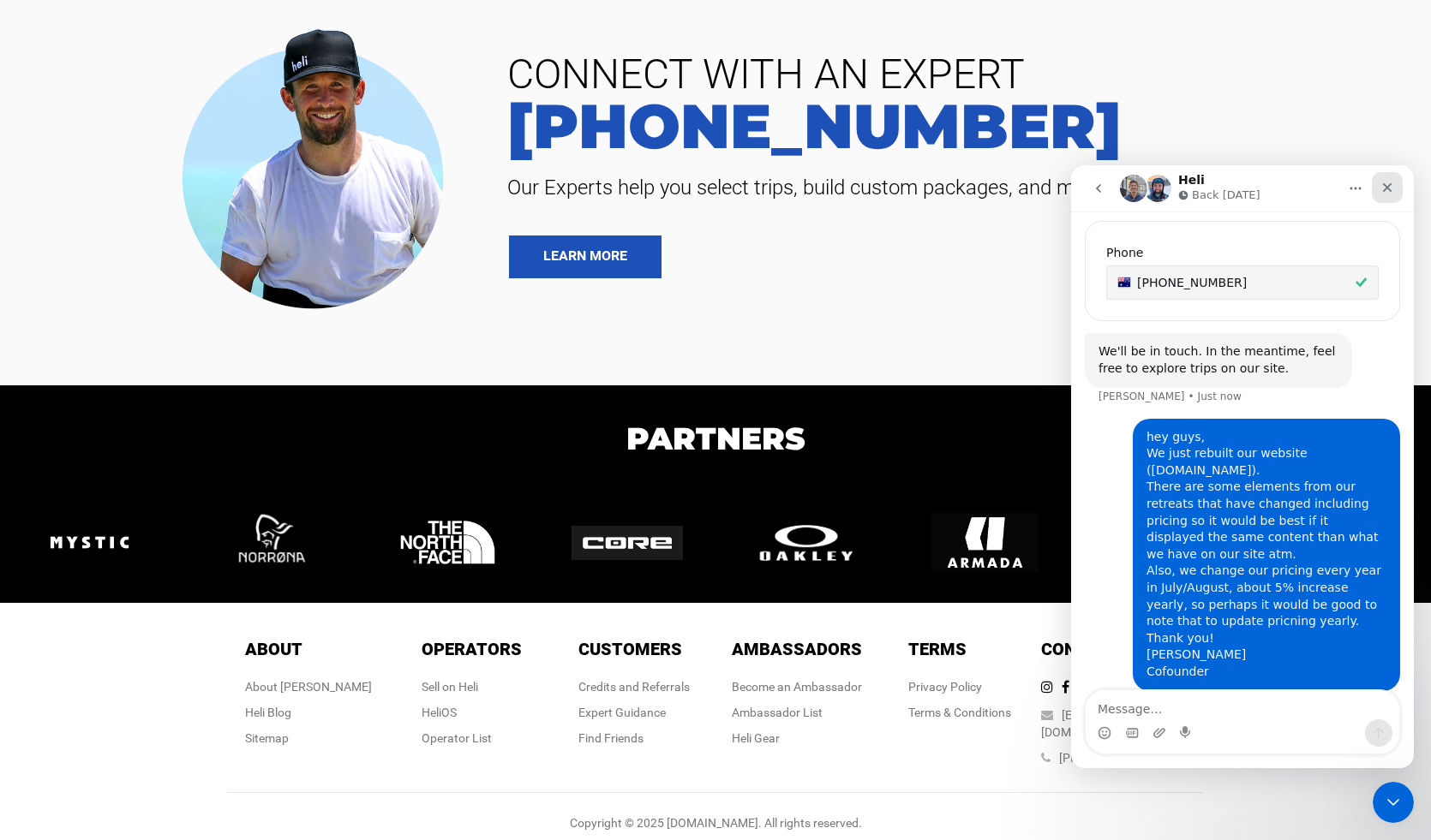
click at [1386, 189] on icon "Close" at bounding box center [1387, 188] width 13 height 13
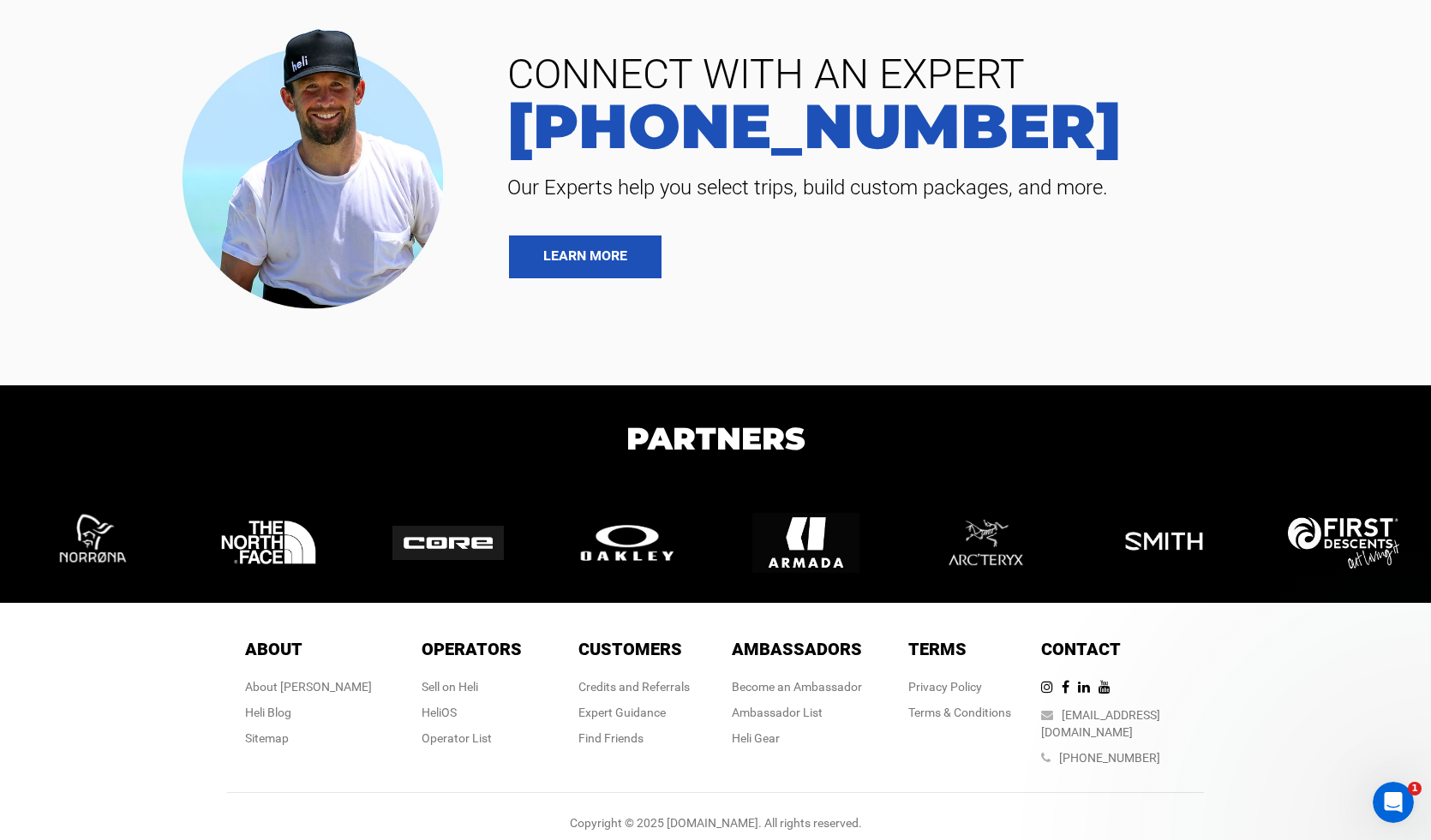
scroll to position [1688, 0]
